Goal: Task Accomplishment & Management: Use online tool/utility

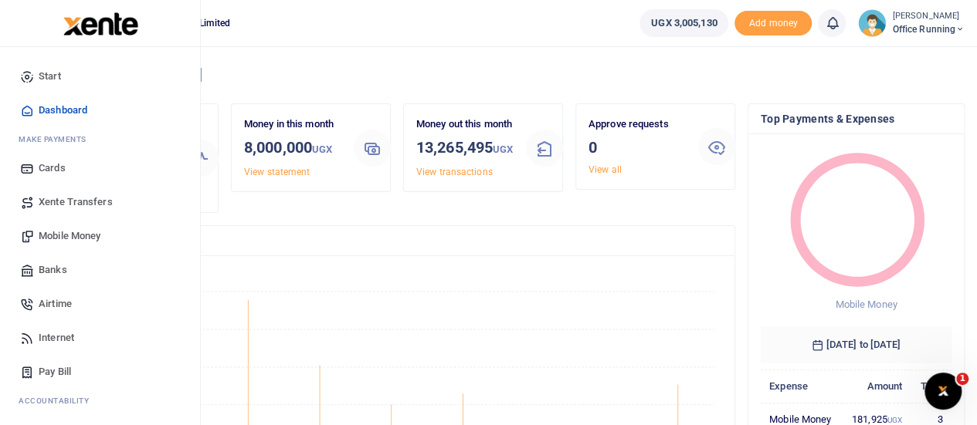
click at [54, 236] on span "Mobile Money" at bounding box center [70, 236] width 62 height 15
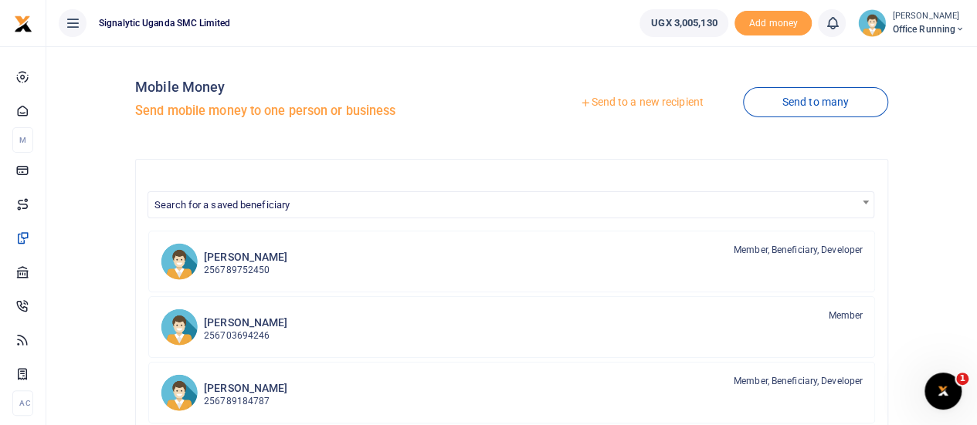
click at [622, 104] on link "Send to a new recipient" at bounding box center [642, 103] width 202 height 28
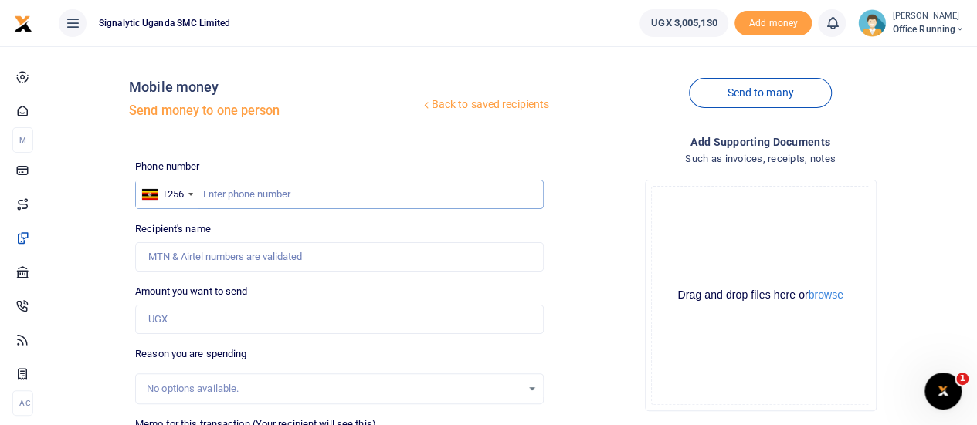
click at [230, 190] on input "text" at bounding box center [339, 194] width 408 height 29
paste input "703316263"
type input "703316263"
click at [225, 309] on input "Amount you want to send" at bounding box center [339, 319] width 408 height 29
type input "645,650"
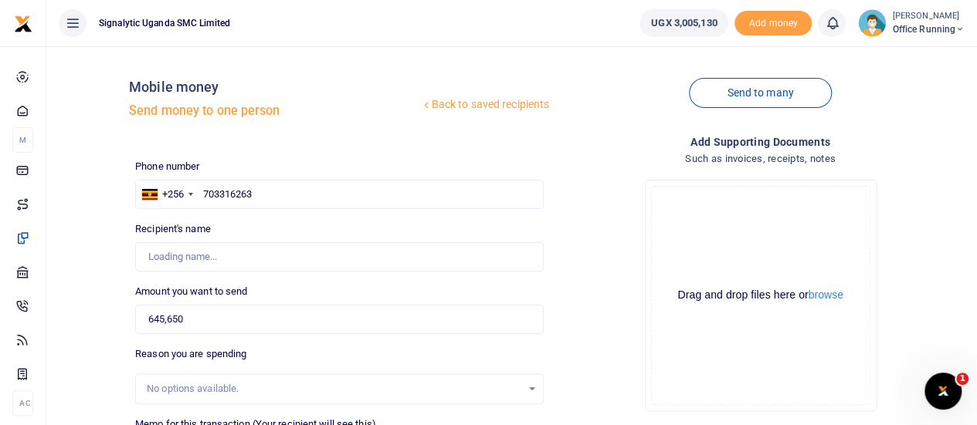
click at [592, 280] on div "Drop your files here Drag and drop files here or browse Powered by Uppy" at bounding box center [760, 296] width 408 height 256
type input "Oladosu Kelvin"
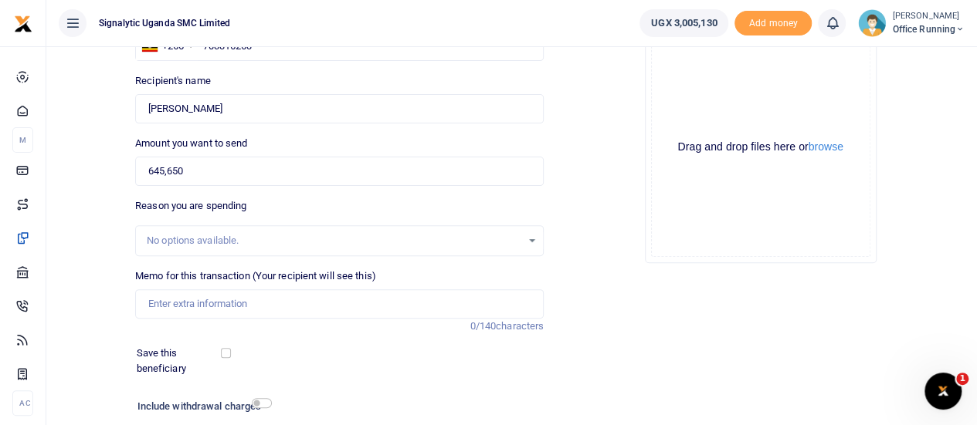
scroll to position [150, 0]
click at [193, 308] on input "Memo for this transaction (Your recipient will see this)" at bounding box center [339, 302] width 408 height 29
paste input "REQSN00071"
type input "REQSN00071"
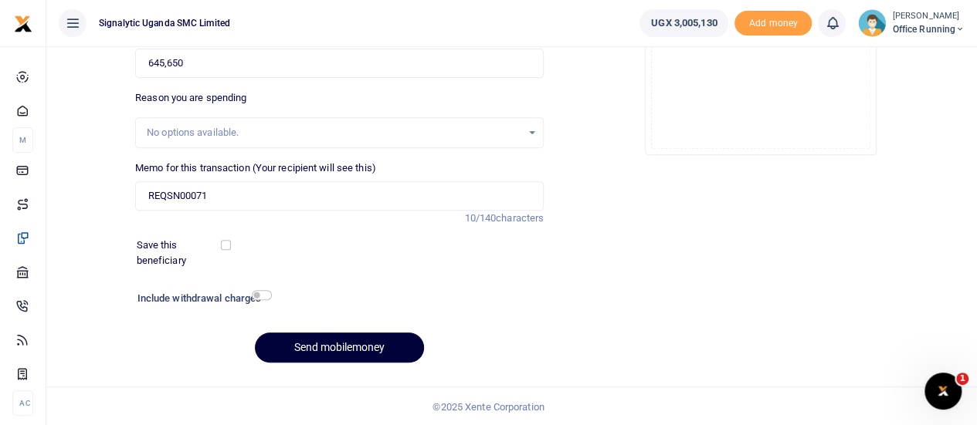
click at [326, 347] on button "Send mobilemoney" at bounding box center [339, 348] width 169 height 30
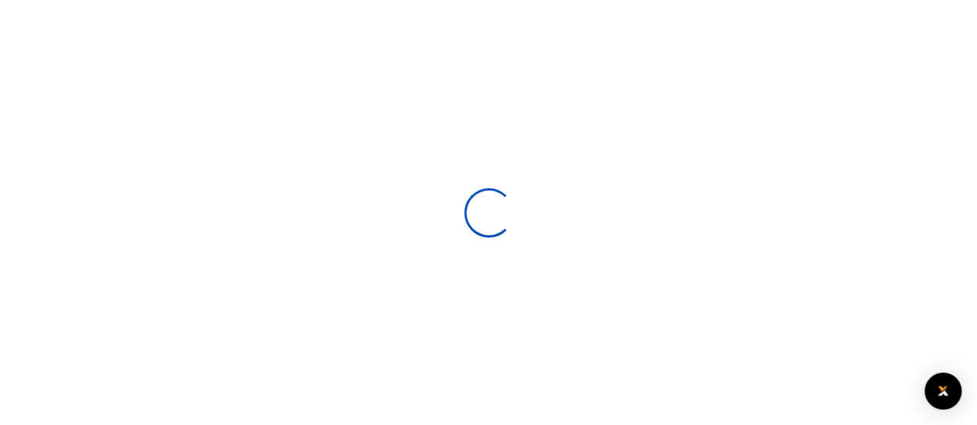
select select
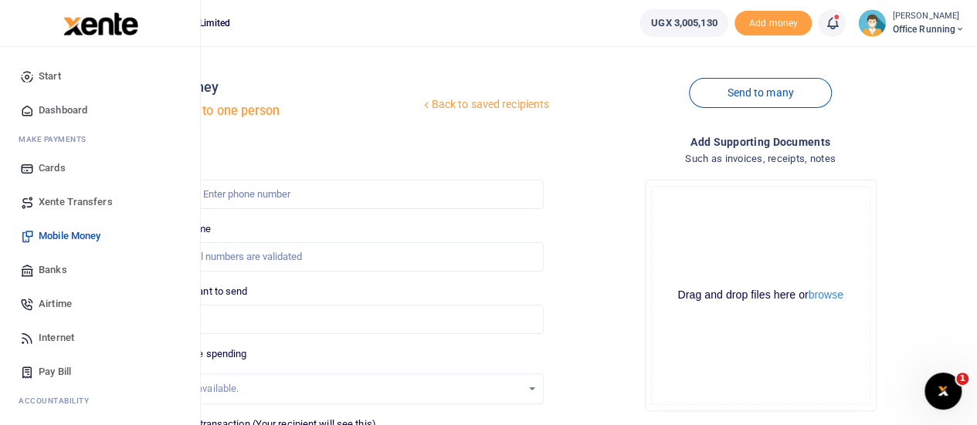
scroll to position [159, 0]
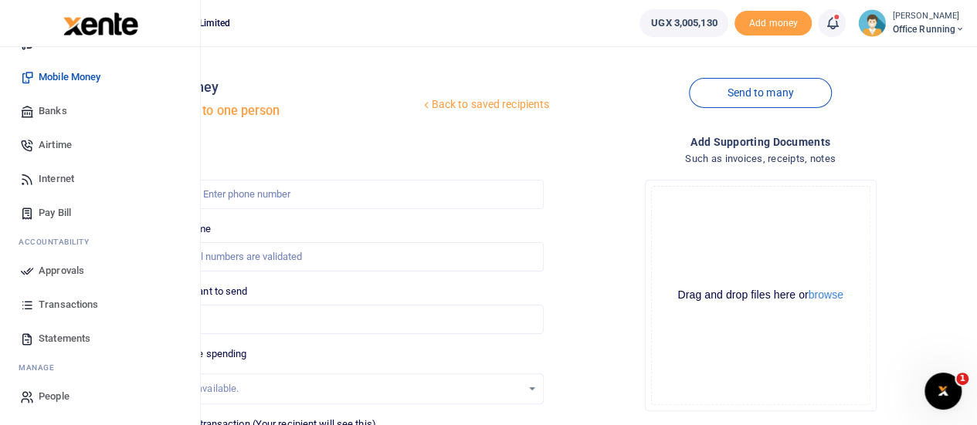
click at [61, 273] on span "Approvals" at bounding box center [62, 270] width 46 height 15
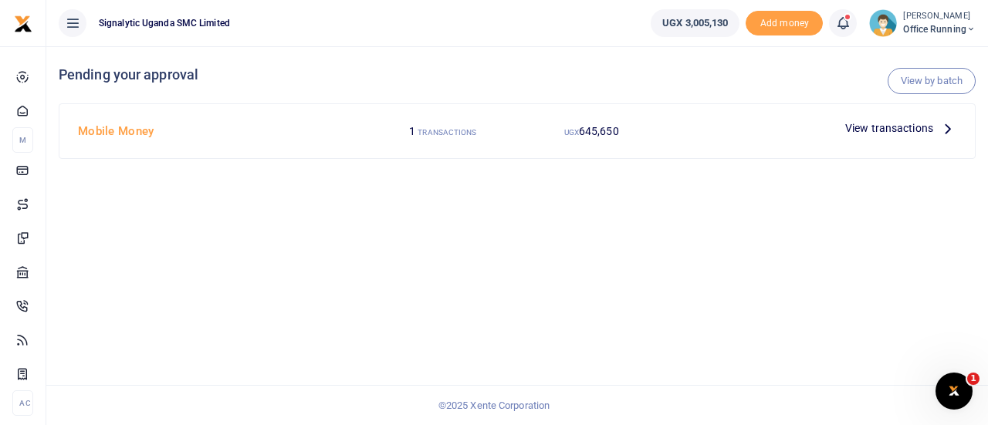
click at [900, 120] on span "View transactions" at bounding box center [889, 128] width 88 height 17
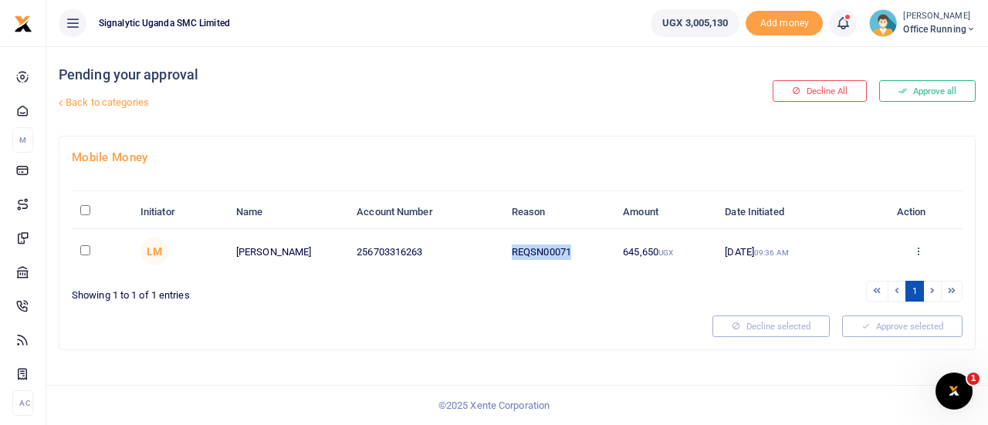
drag, startPoint x: 574, startPoint y: 249, endPoint x: 510, endPoint y: 255, distance: 64.3
click at [510, 255] on td "REQSN00071" at bounding box center [558, 251] width 111 height 45
copy td "REQSN00071"
click at [931, 247] on div "Approve Decline Details" at bounding box center [918, 252] width 71 height 15
click at [914, 251] on icon at bounding box center [918, 251] width 10 height 11
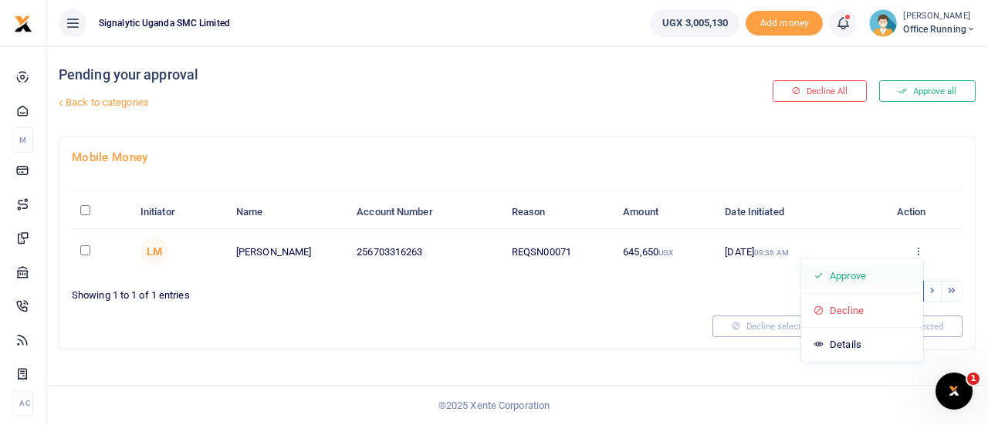
click at [843, 275] on link "Approve" at bounding box center [862, 277] width 122 height 22
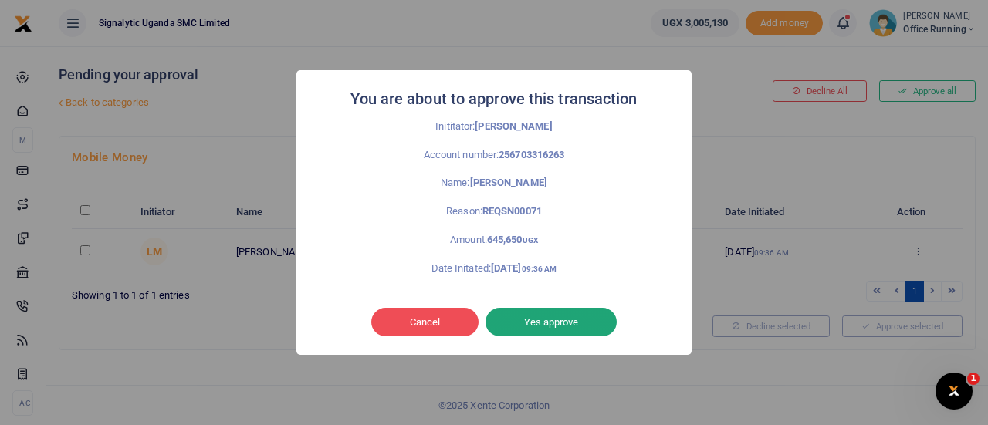
click at [544, 317] on button "Yes approve" at bounding box center [551, 322] width 131 height 29
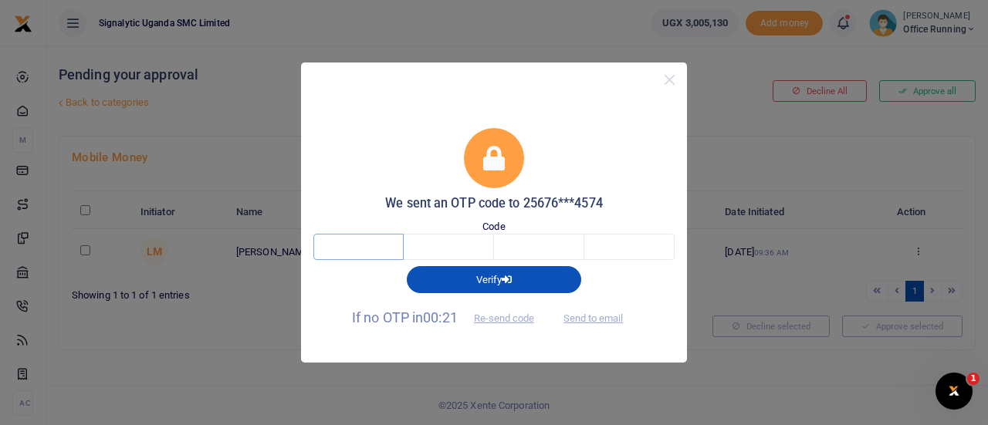
click at [346, 241] on input "text" at bounding box center [358, 247] width 90 height 26
type input "4"
type input "3"
type input "4"
type input "9"
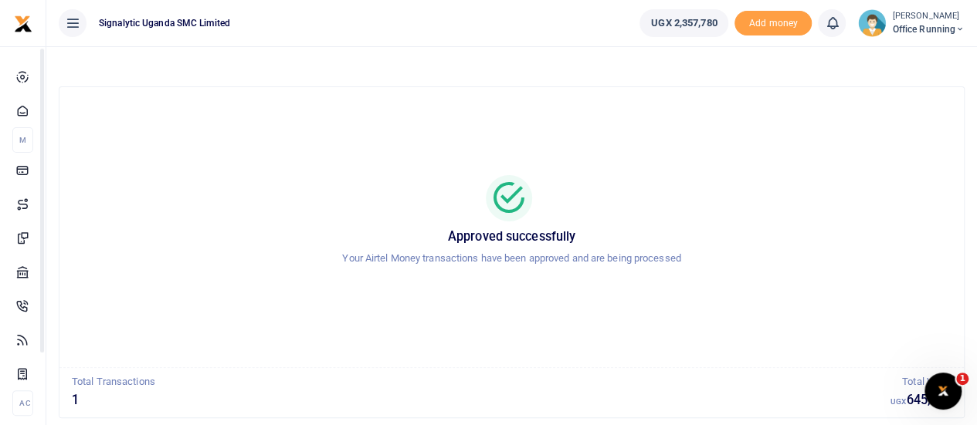
scroll to position [89, 0]
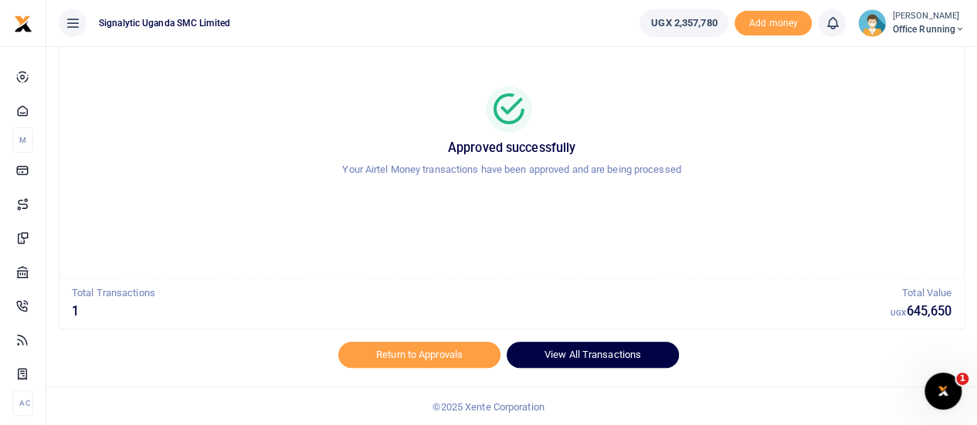
click at [593, 353] on link "View All Transactions" at bounding box center [593, 355] width 172 height 26
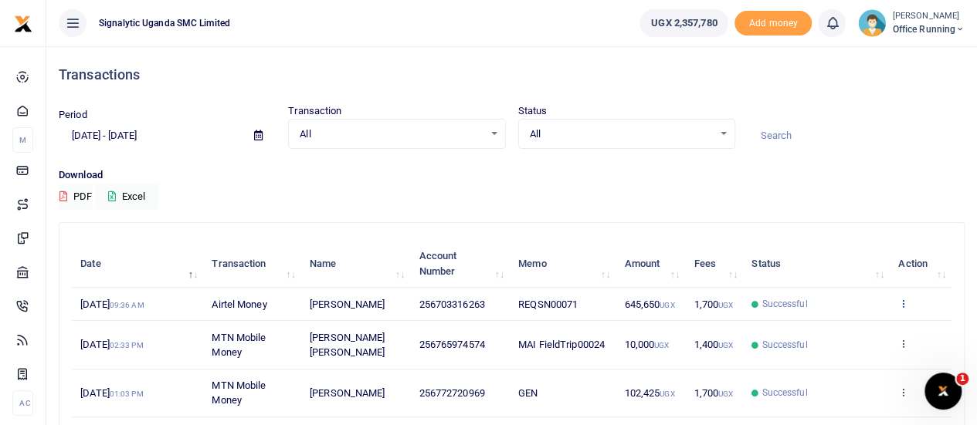
click at [907, 299] on icon at bounding box center [903, 303] width 10 height 11
click at [835, 334] on link "View details" at bounding box center [847, 330] width 122 height 22
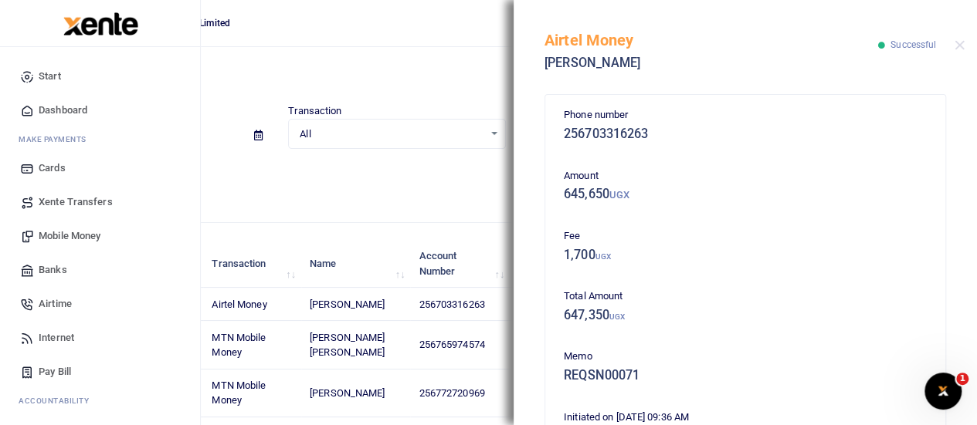
click at [68, 230] on span "Mobile Money" at bounding box center [70, 236] width 62 height 15
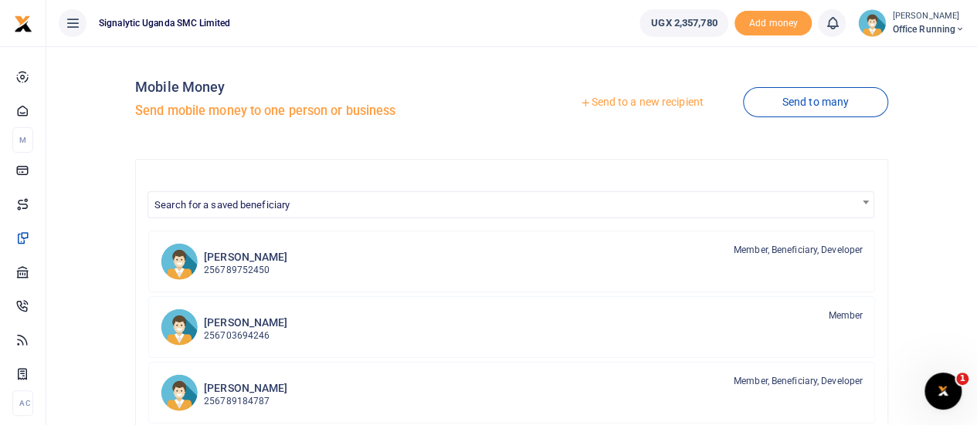
click at [656, 100] on link "Send to a new recipient" at bounding box center [642, 103] width 202 height 28
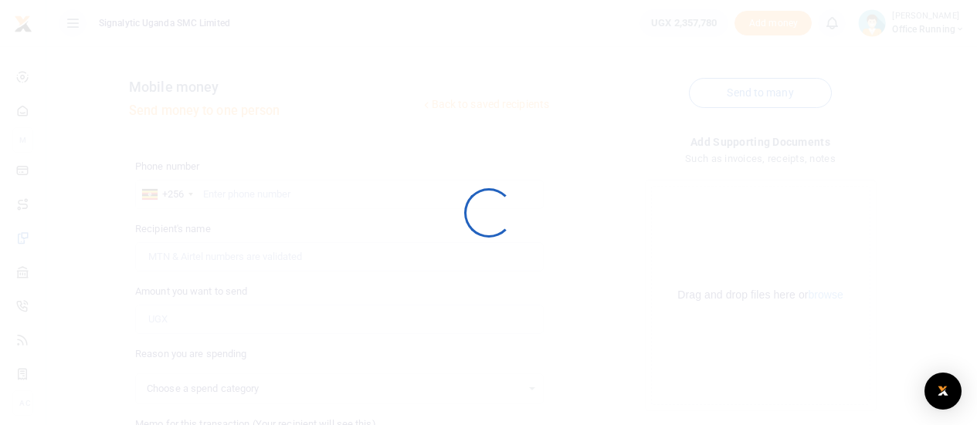
select select
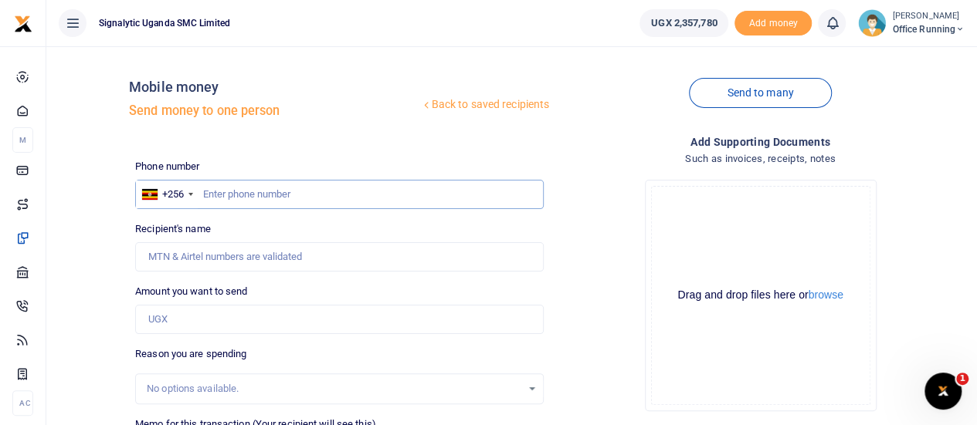
click at [276, 193] on input "text" at bounding box center [339, 194] width 408 height 29
paste input "775 962869"
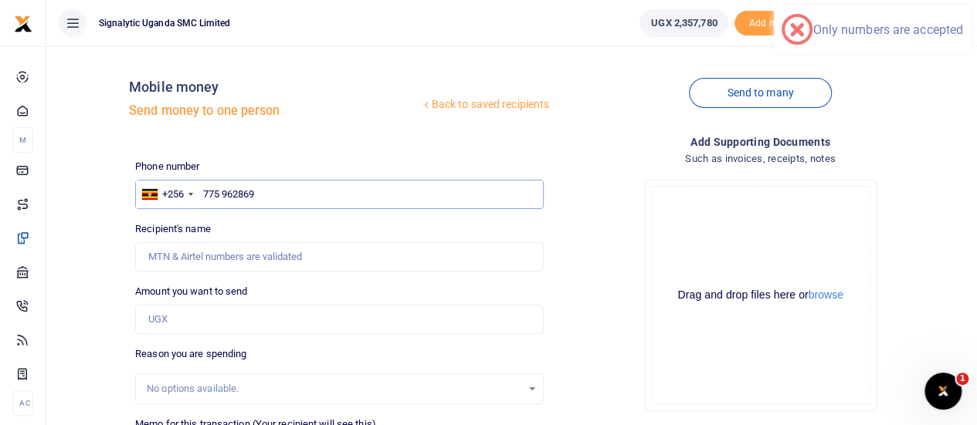
click at [222, 197] on input "775 962869" at bounding box center [339, 194] width 408 height 29
type input "775962869"
type input "Ashiraf Niwagaba"
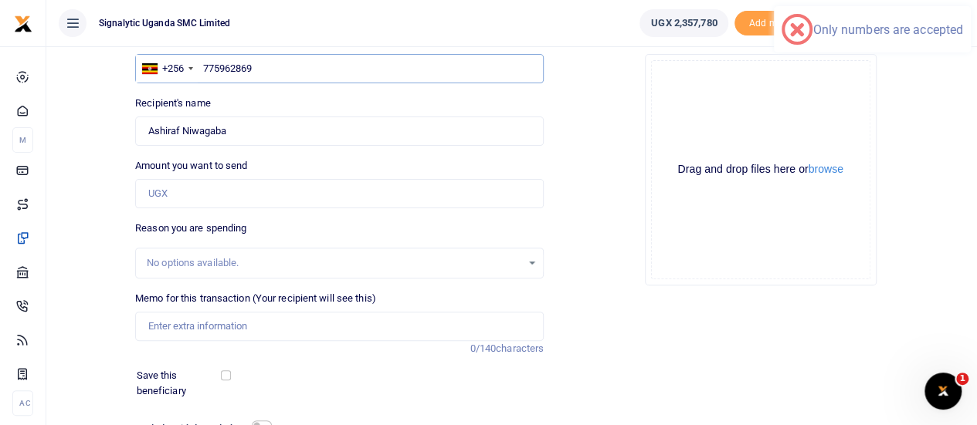
scroll to position [128, 0]
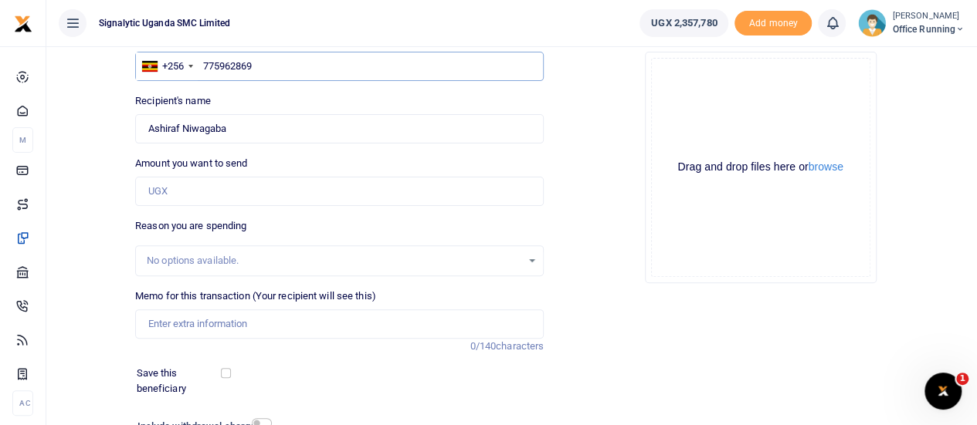
type input "775962869"
click at [247, 194] on input "Amount you want to send" at bounding box center [339, 191] width 408 height 29
type input "65,000"
click at [656, 263] on div "Drag and drop files here or browse Powered by Uppy" at bounding box center [760, 167] width 219 height 219
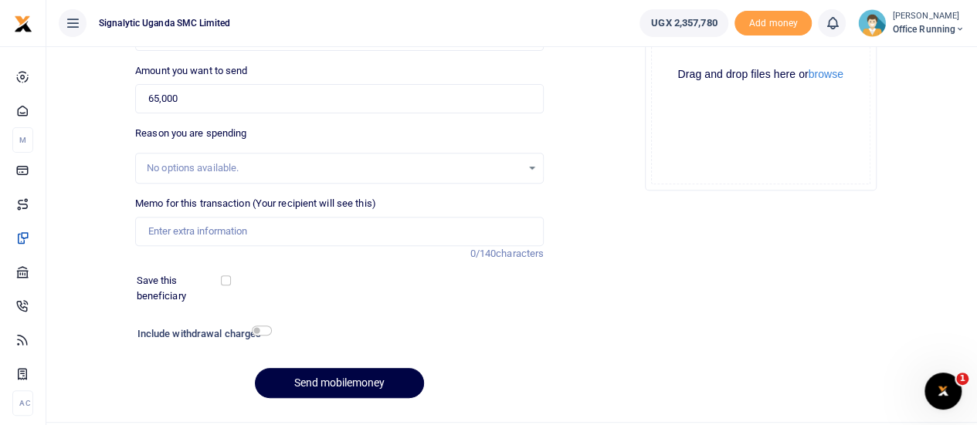
scroll to position [230, 0]
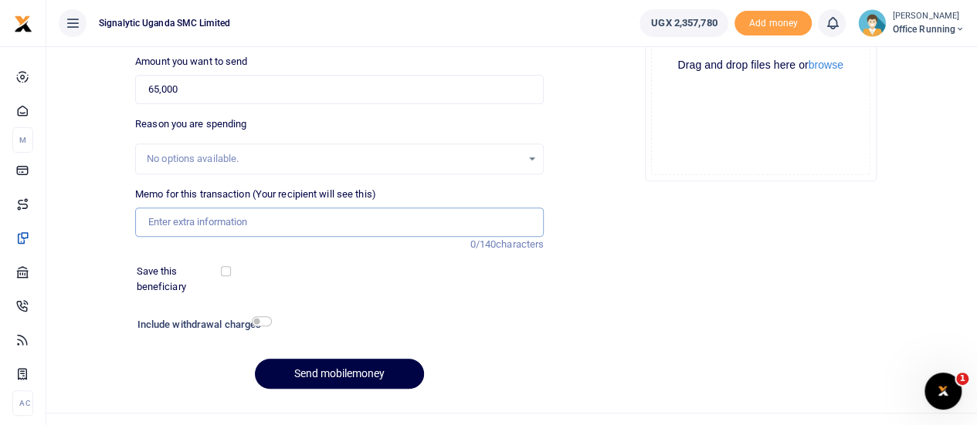
click at [215, 222] on input "Memo for this transaction (Your recipient will see this)" at bounding box center [339, 222] width 408 height 29
paste input "REQSN00060"
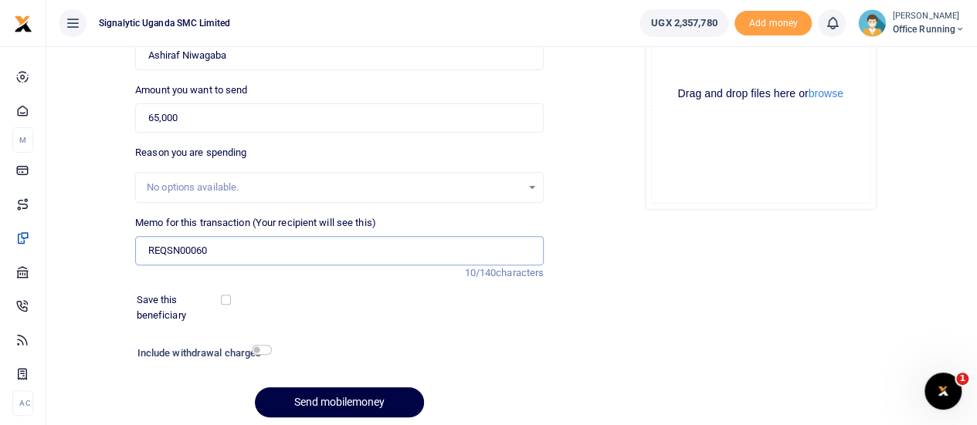
scroll to position [256, 0]
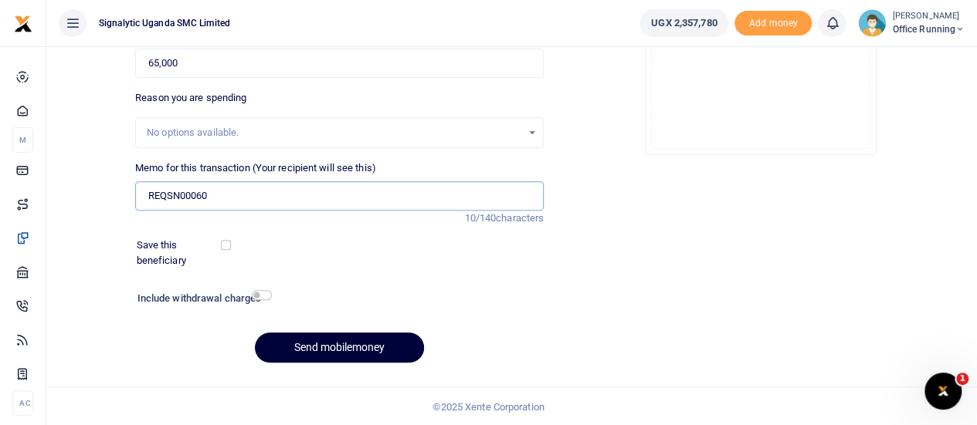
type input "REQSN00060"
click at [340, 350] on button "Send mobilemoney" at bounding box center [339, 348] width 169 height 30
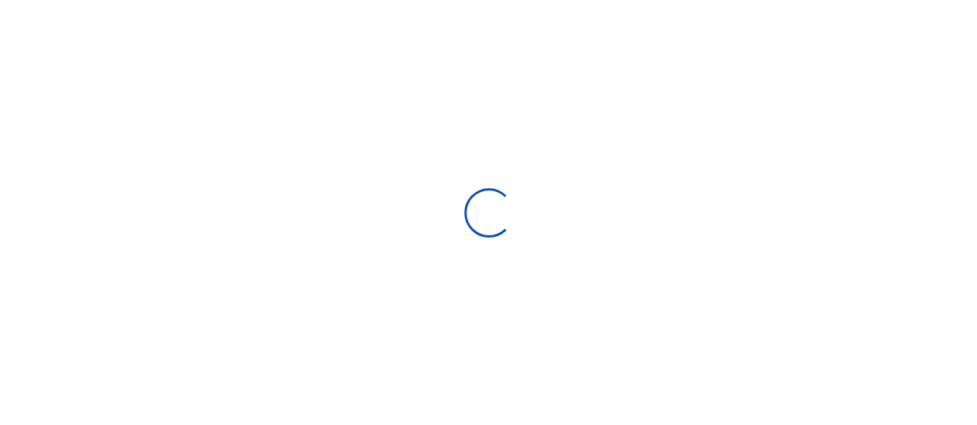
select select
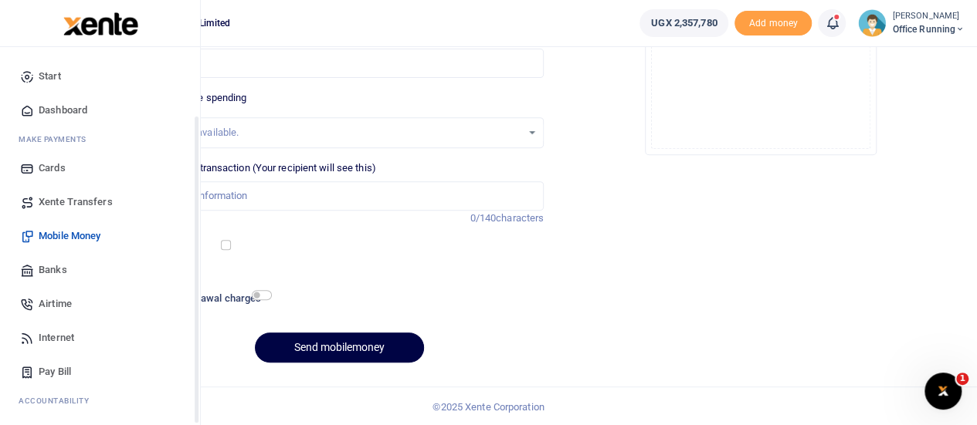
scroll to position [159, 0]
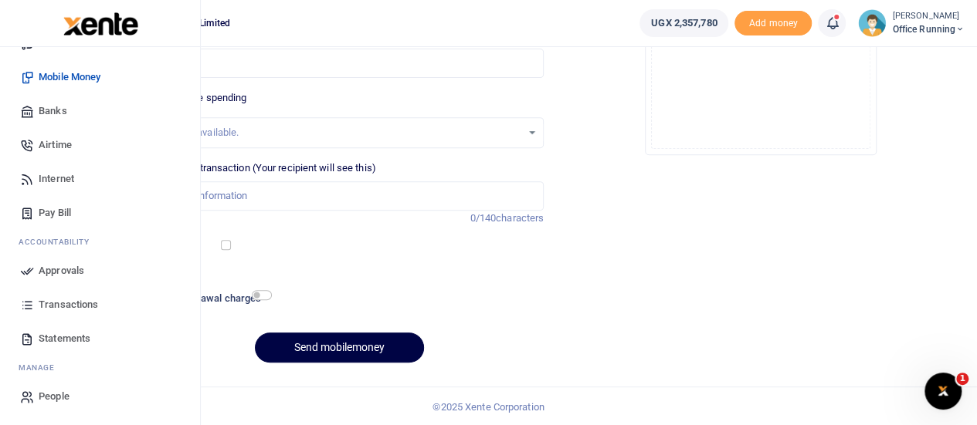
click at [60, 273] on span "Approvals" at bounding box center [62, 270] width 46 height 15
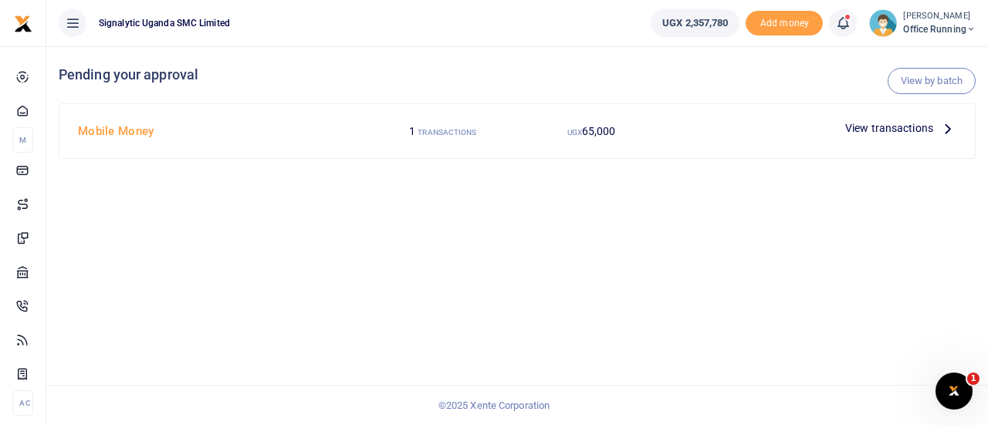
click at [919, 121] on span "View transactions" at bounding box center [889, 128] width 88 height 17
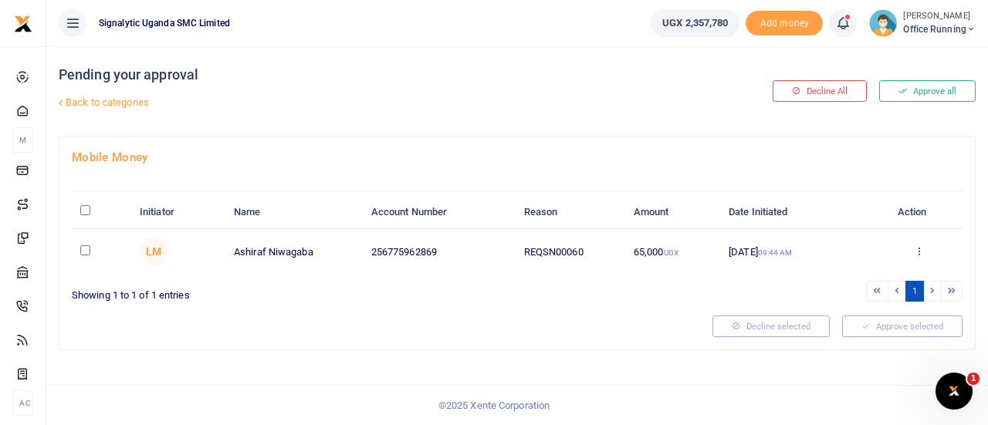
click at [920, 247] on icon at bounding box center [919, 251] width 10 height 11
click at [852, 274] on link "Approve" at bounding box center [863, 277] width 122 height 22
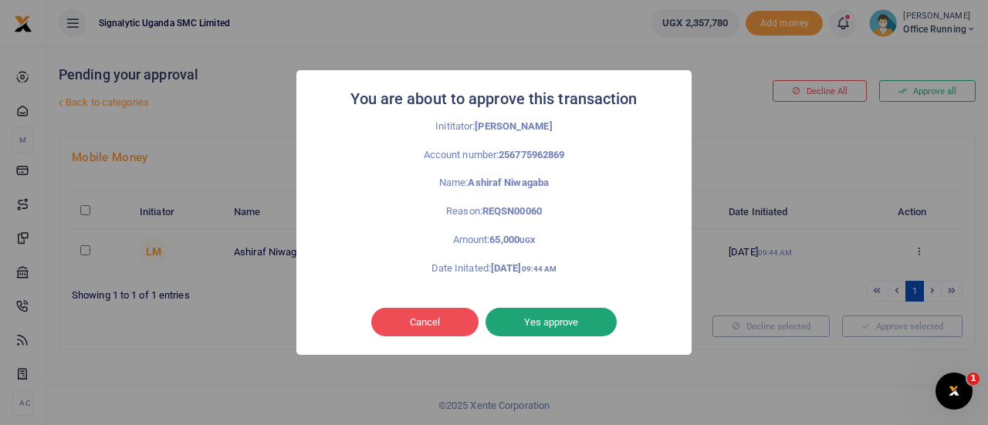
click at [514, 325] on button "Yes approve" at bounding box center [551, 322] width 131 height 29
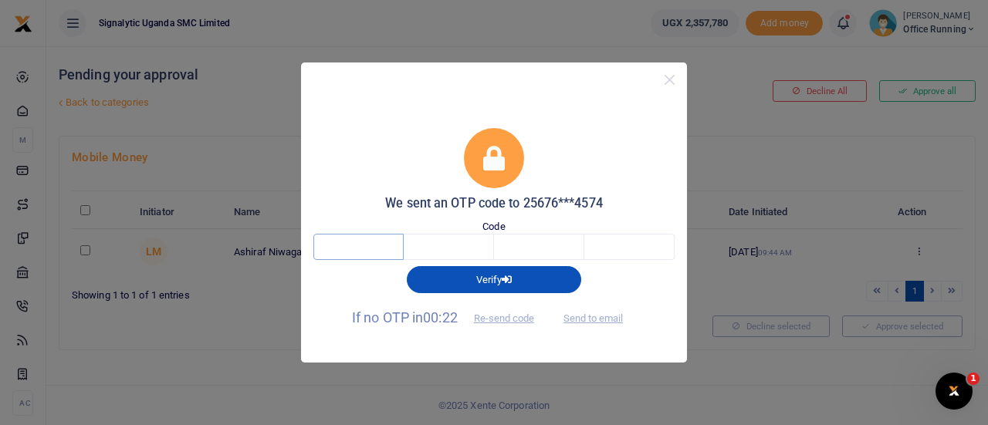
click at [359, 246] on input "text" at bounding box center [358, 247] width 90 height 26
type input "5"
type input "8"
type input "5"
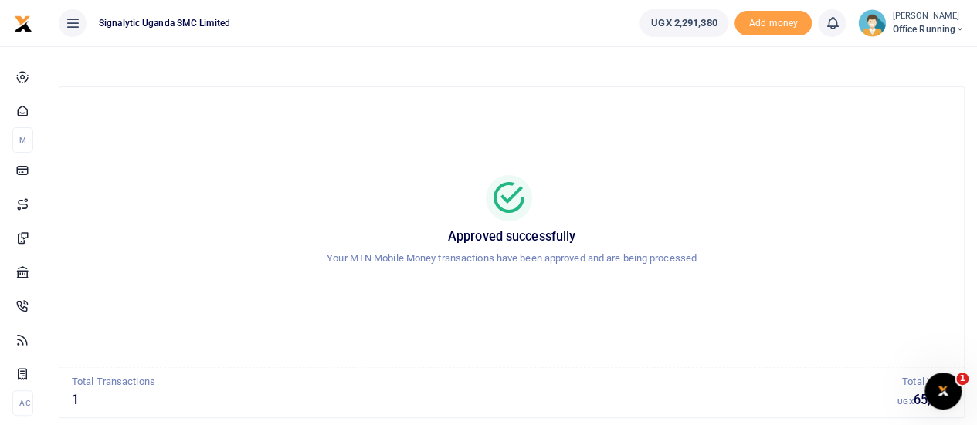
scroll to position [89, 0]
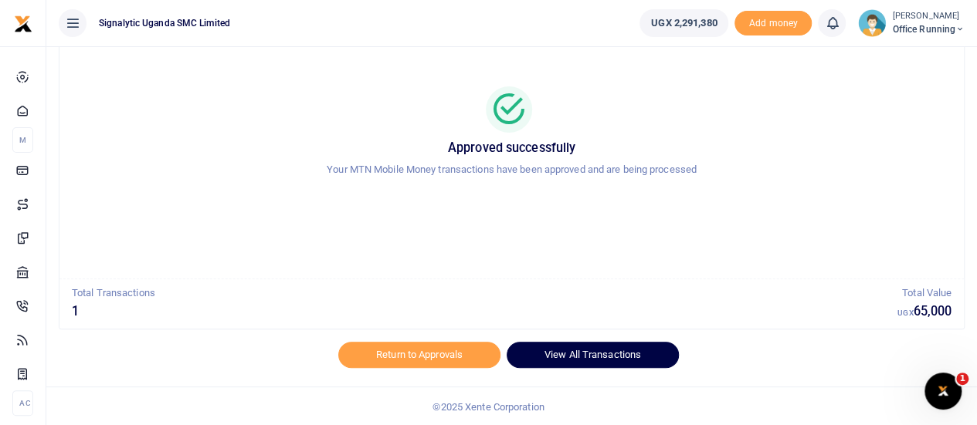
click at [587, 352] on link "View All Transactions" at bounding box center [593, 355] width 172 height 26
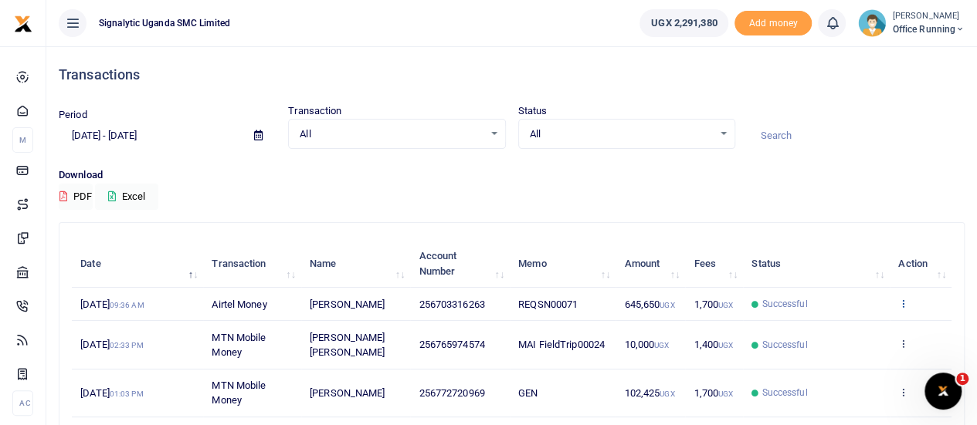
click at [903, 300] on icon at bounding box center [903, 303] width 10 height 11
click at [832, 330] on link "View details" at bounding box center [847, 330] width 122 height 22
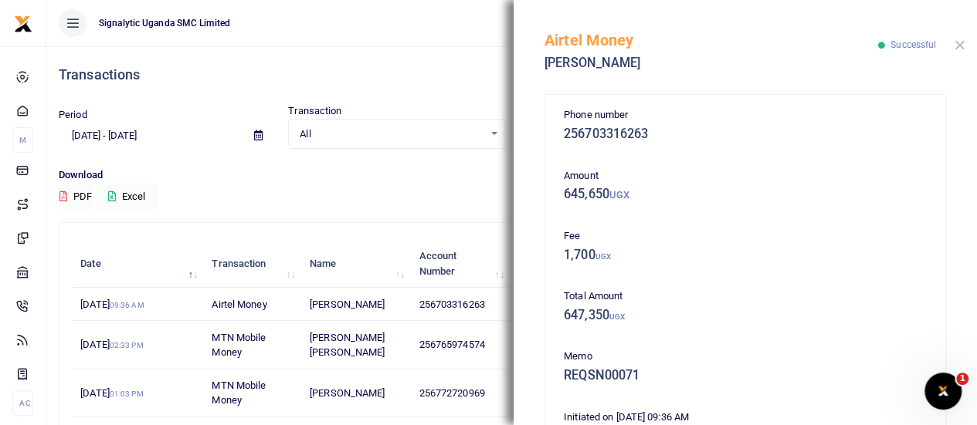
click at [958, 42] on button "Close" at bounding box center [959, 45] width 10 height 10
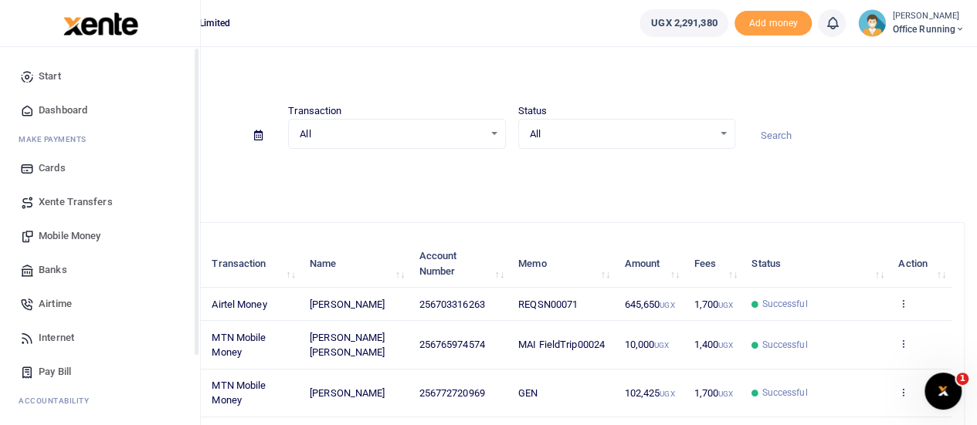
scroll to position [159, 0]
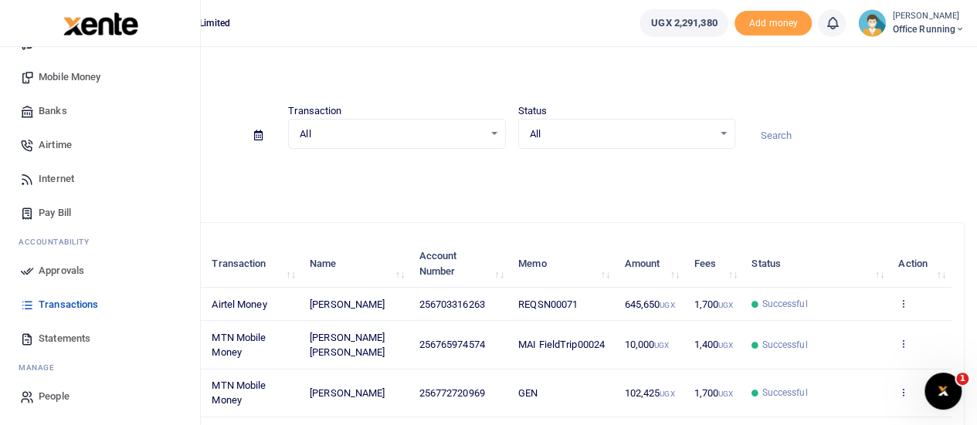
click at [73, 311] on span "Transactions" at bounding box center [68, 304] width 59 height 15
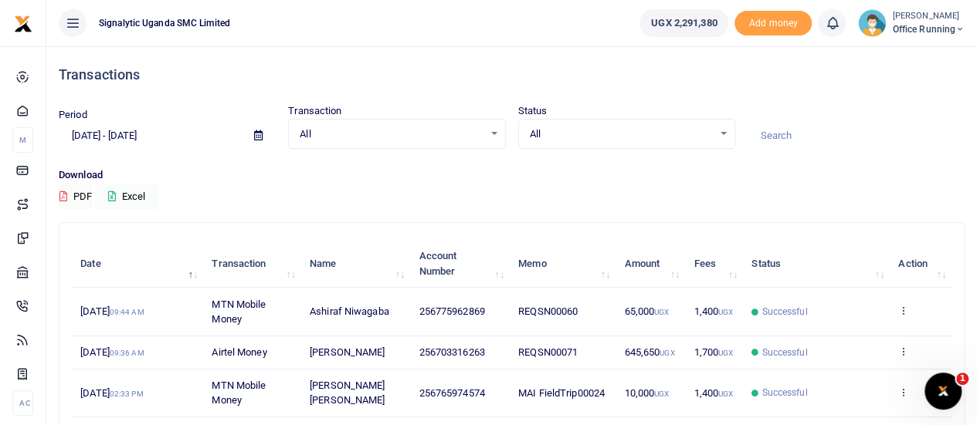
click at [910, 315] on td "View details Send again" at bounding box center [921, 312] width 62 height 48
click at [897, 307] on td "View details Send again" at bounding box center [921, 312] width 62 height 48
click at [908, 307] on icon at bounding box center [903, 310] width 10 height 11
click at [832, 344] on link "View details" at bounding box center [847, 338] width 122 height 22
